Goal: Navigation & Orientation: Go to known website

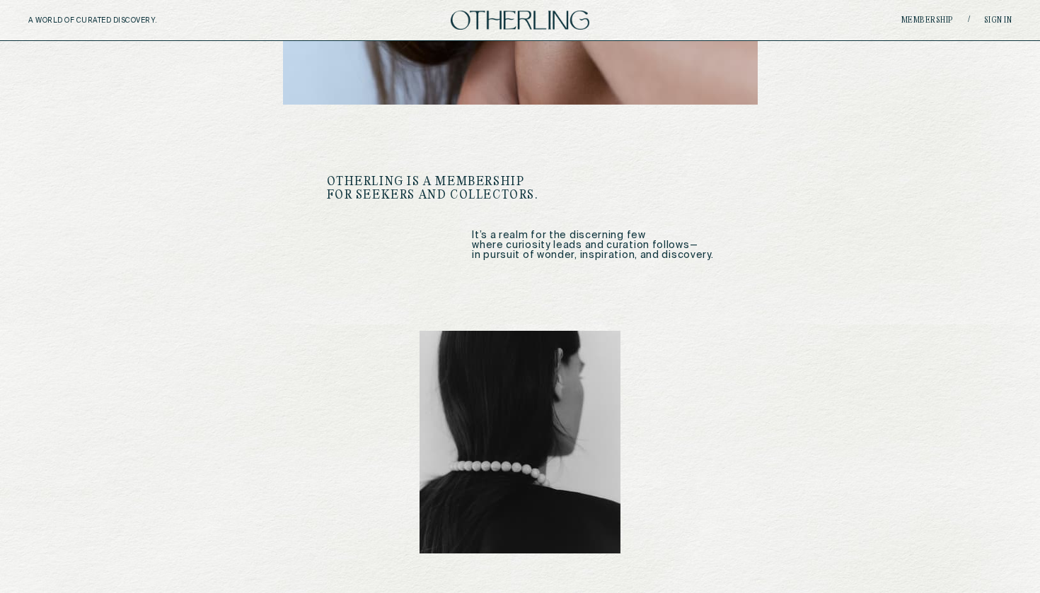
scroll to position [594, 0]
click at [586, 231] on p "It’s a realm for the discerning few where curiosity leads and curation follows—…" at bounding box center [520, 246] width 387 height 30
click at [590, 247] on p "It’s a realm for the discerning few where curiosity leads and curation follows—…" at bounding box center [520, 246] width 387 height 30
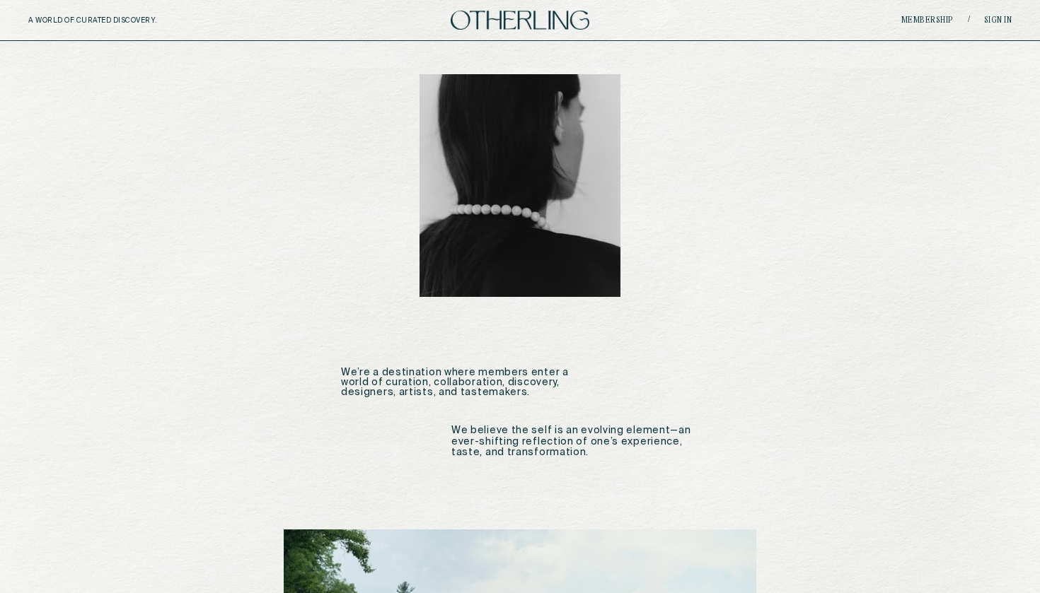
scroll to position [1019, 0]
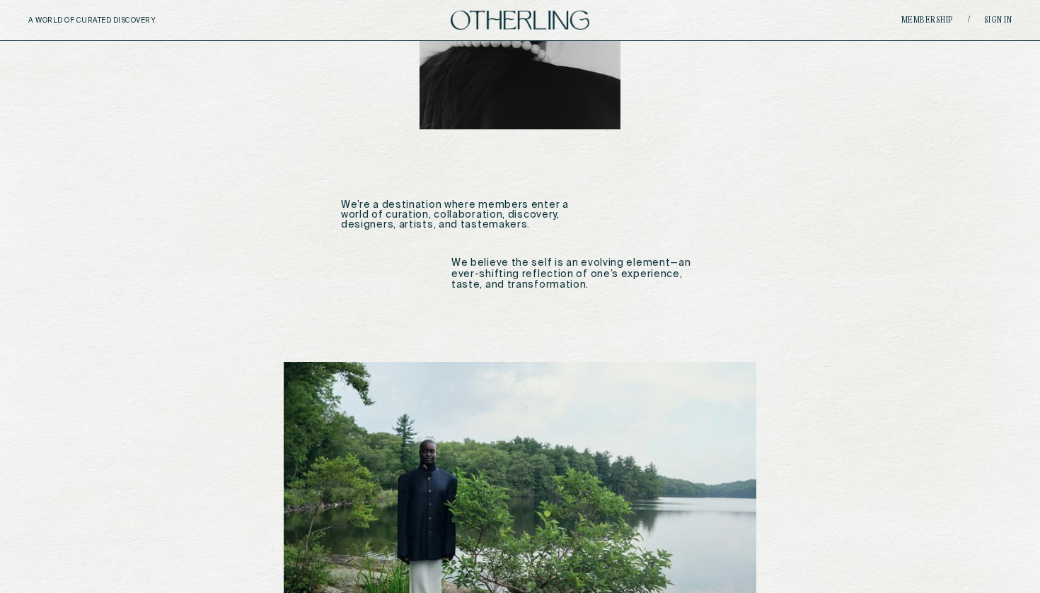
click at [452, 204] on p "We’re a destination where members enter a world of curation, collaboration, dis…" at bounding box center [465, 215] width 248 height 30
click at [491, 262] on p "We believe the self is an evolving element—an ever-shifting reflection of one’s…" at bounding box center [575, 274] width 248 height 33
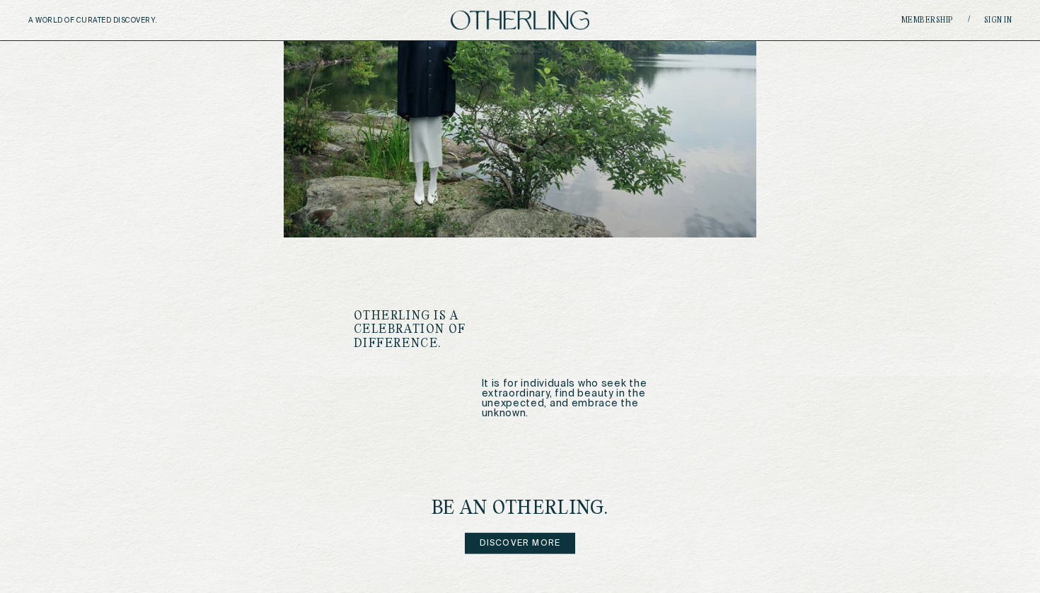
scroll to position [1502, 0]
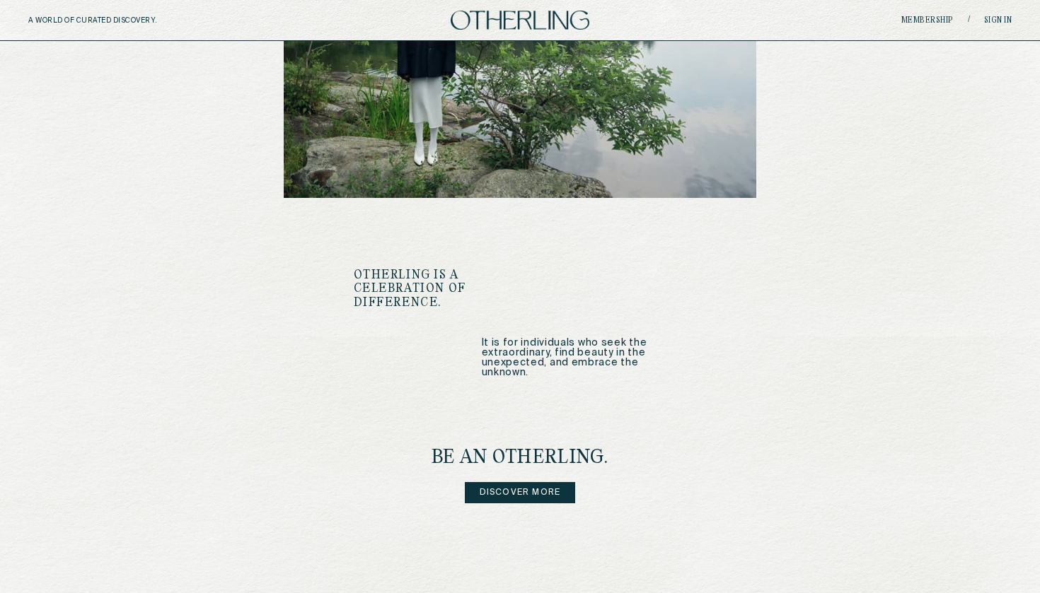
click at [404, 269] on h1 "OTHERLING IS A CELEBRATION OF DIFFERENCE." at bounding box center [447, 289] width 187 height 41
click at [525, 338] on p "It is for individuals who seek the extraordinary, find beauty in the unexpected…" at bounding box center [584, 358] width 205 height 40
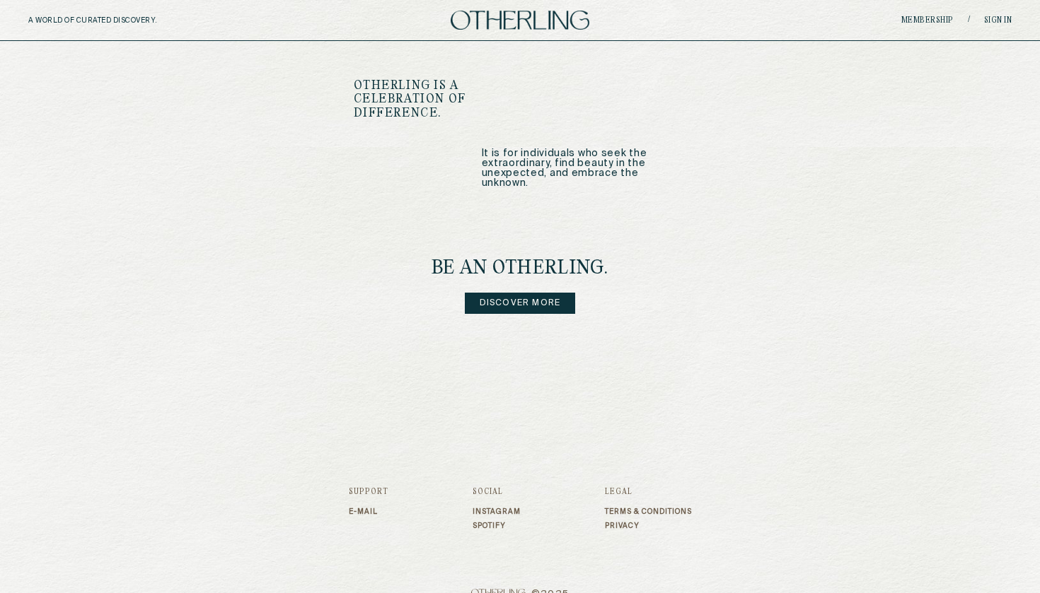
scroll to position [1685, 0]
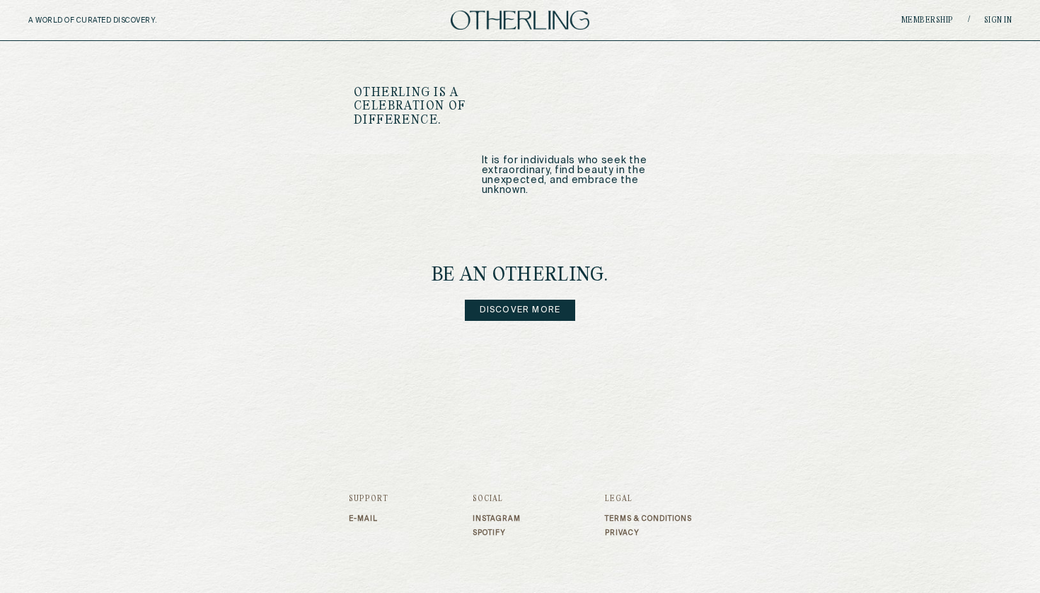
click at [487, 515] on link "Instagram" at bounding box center [496, 519] width 48 height 8
